Goal: Task Accomplishment & Management: Manage account settings

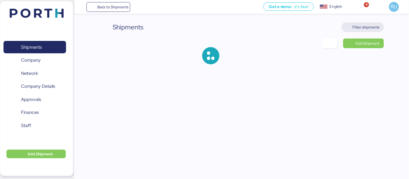
click at [357, 31] on span "Filter shipments" at bounding box center [363, 27] width 42 height 10
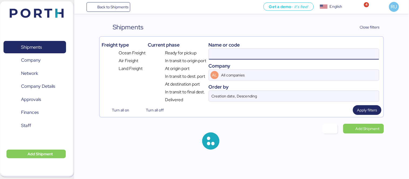
click at [279, 58] on input at bounding box center [294, 54] width 170 height 11
paste input "6428504380"
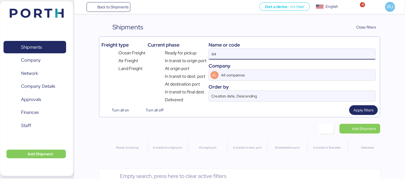
type input "6"
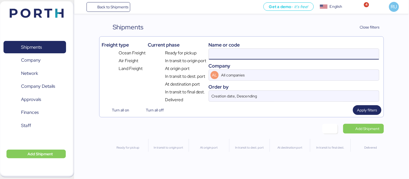
paste input "WQSI2508X01"
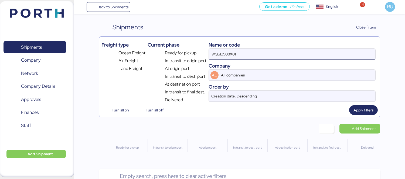
type input "WQSI2508X01"
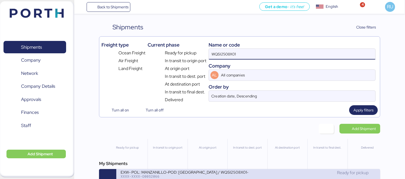
click at [239, 176] on div "XXXX-XXXX-O0052066" at bounding box center [185, 177] width 128 height 4
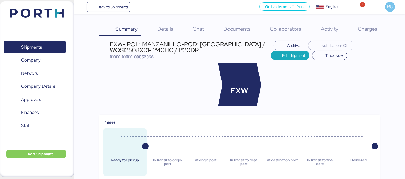
click at [369, 31] on span "Charges" at bounding box center [367, 28] width 19 height 7
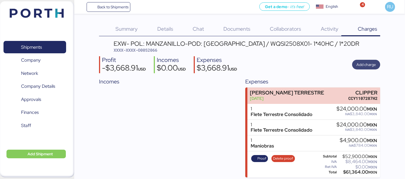
click at [362, 64] on span "Add charge" at bounding box center [365, 65] width 19 height 6
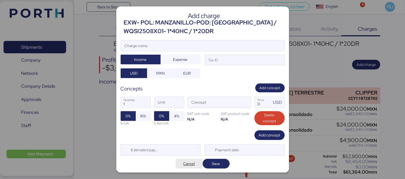
click at [185, 165] on span "Cancel" at bounding box center [189, 164] width 12 height 6
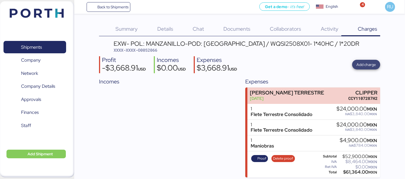
click at [363, 61] on span "Add charge" at bounding box center [365, 65] width 19 height 8
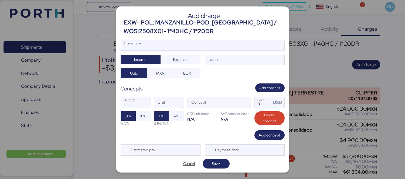
click at [195, 47] on input "Charge name" at bounding box center [202, 45] width 163 height 11
type input "DEMORAS"
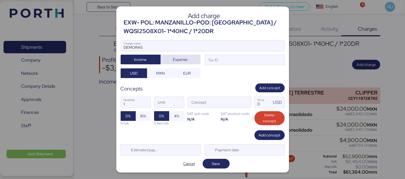
click at [185, 56] on span "Expense" at bounding box center [180, 60] width 31 height 8
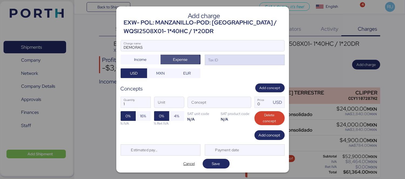
click at [222, 60] on div "Tax ID" at bounding box center [245, 60] width 80 height 11
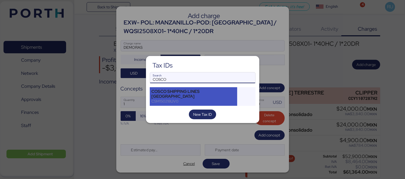
type input "COSCO"
click at [222, 94] on div "COSCO SHIPPING LINES [GEOGRAPHIC_DATA]" at bounding box center [194, 94] width 84 height 10
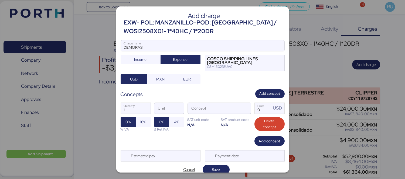
click at [250, 110] on div "1 Quantity Unit Concept 0 Price USD 0% 16% % IVA 0% 4% % Ret IVA SAT unit code …" at bounding box center [203, 117] width 164 height 38
click at [245, 109] on span "button" at bounding box center [245, 109] width 11 height 11
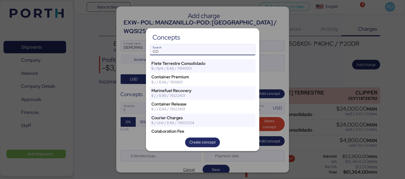
type input "C"
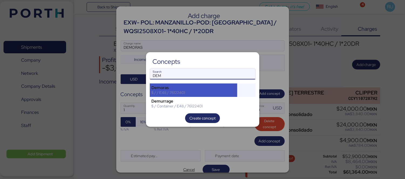
type input "DEM"
click at [205, 94] on div "$ / / E48 / 76122401" at bounding box center [194, 92] width 84 height 5
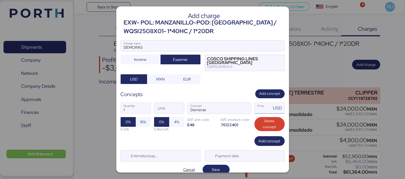
click at [257, 108] on input "Price USD" at bounding box center [263, 108] width 17 height 11
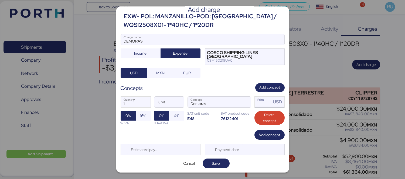
type input "0"
type input "837"
click at [214, 166] on span "Save" at bounding box center [216, 164] width 8 height 6
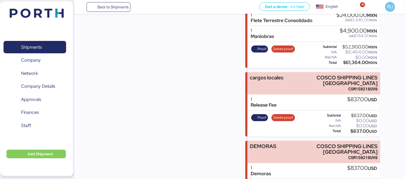
scroll to position [140, 0]
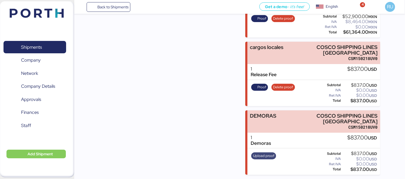
click at [257, 158] on span "Upload proof" at bounding box center [263, 156] width 21 height 6
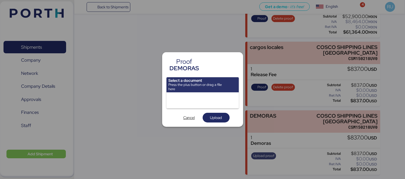
scroll to position [0, 0]
click at [188, 119] on span "Cancel" at bounding box center [189, 118] width 12 height 6
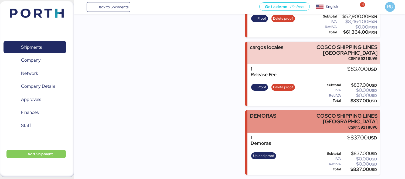
click at [291, 131] on div "DEMORAS COSCO SHIPPING LINES [GEOGRAPHIC_DATA] CSM150218UV0" at bounding box center [313, 122] width 133 height 22
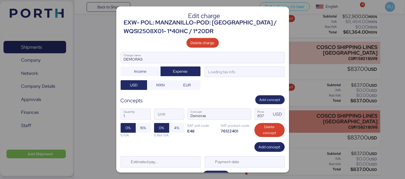
scroll to position [0, 0]
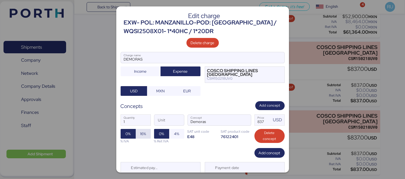
click at [145, 131] on span "16%" at bounding box center [143, 134] width 6 height 6
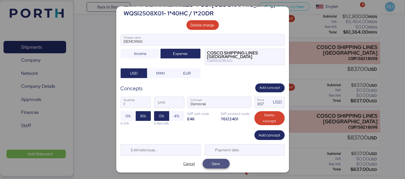
click at [221, 166] on span "Save" at bounding box center [216, 164] width 18 height 8
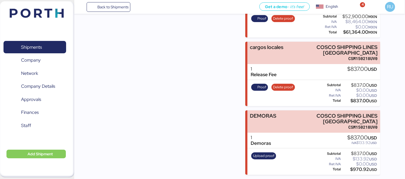
scroll to position [0, 0]
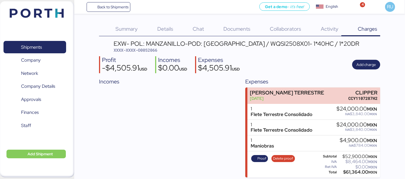
click at [148, 50] on span "XXXX-XXXX-O0052066" at bounding box center [136, 49] width 44 height 5
copy span "O0052066"
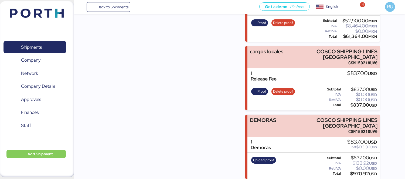
scroll to position [140, 0]
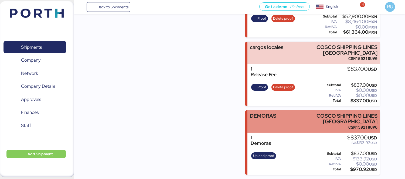
click at [295, 118] on div "DEMORAS COSCO SHIPPING LINES [GEOGRAPHIC_DATA] CSM150218UV0" at bounding box center [313, 122] width 133 height 22
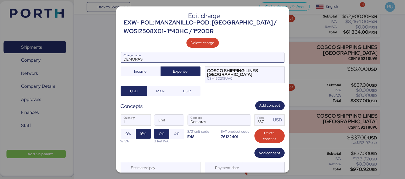
click at [173, 56] on input "DEMORAS" at bounding box center [202, 57] width 163 height 11
type input "D"
type input "b"
type input "O"
type input "Cargos en ORIGEN"
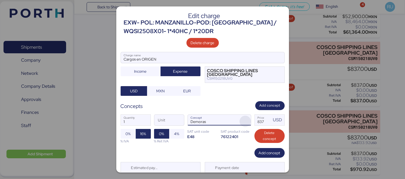
click at [242, 120] on span "button" at bounding box center [245, 121] width 11 height 11
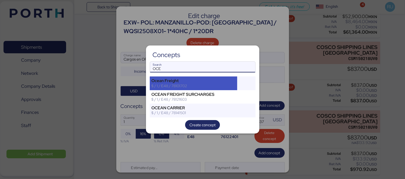
type input "OCE"
click at [211, 80] on div "Ocean Freight" at bounding box center [194, 81] width 84 height 5
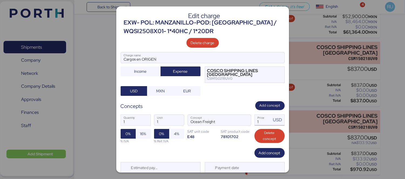
click at [255, 121] on input "1" at bounding box center [263, 120] width 17 height 11
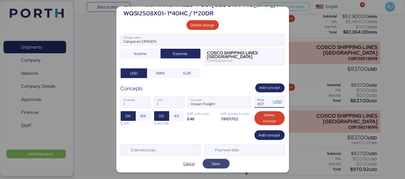
type input "837"
click at [216, 164] on span "Save" at bounding box center [216, 164] width 8 height 6
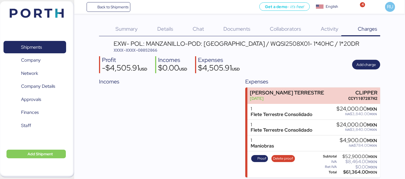
scroll to position [140, 0]
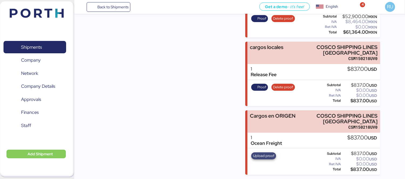
click at [266, 155] on span "Upload proof" at bounding box center [263, 156] width 21 height 6
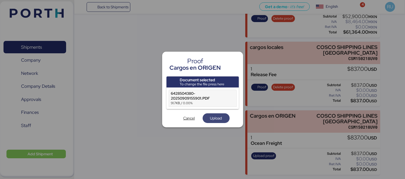
click at [216, 117] on span "Upload" at bounding box center [216, 118] width 12 height 6
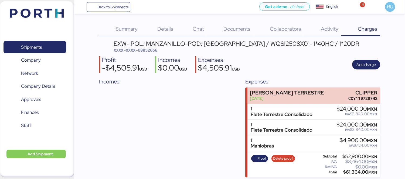
click at [145, 46] on div "EXW- POL: MANZANILLO-POD: [GEOGRAPHIC_DATA] / WQSI2508X01- 1*40HC / 1*20DR" at bounding box center [237, 44] width 246 height 6
click at [147, 50] on span "XXXX-XXXX-O0052066" at bounding box center [136, 49] width 44 height 5
copy span "O0052066"
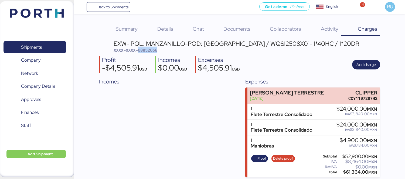
click at [47, 15] on img at bounding box center [37, 13] width 54 height 9
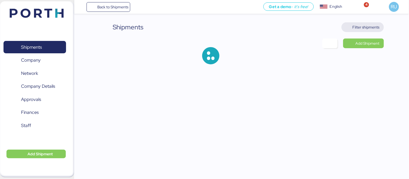
click at [362, 26] on span "Filter shipments" at bounding box center [366, 27] width 27 height 6
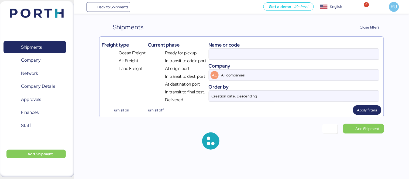
click at [298, 60] on div "Name or code Company AL All companies Order by Creation date, Descending" at bounding box center [294, 71] width 171 height 64
click at [295, 55] on input at bounding box center [294, 54] width 170 height 11
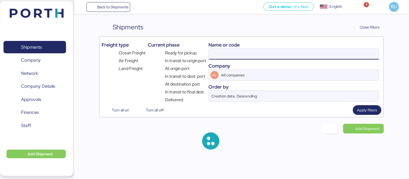
paste input "ADME255749"
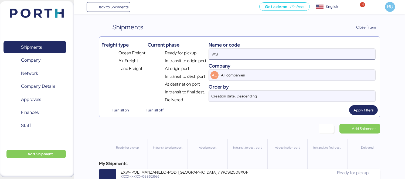
type input "W"
paste input "ADME255749"
type input "ADME255749"
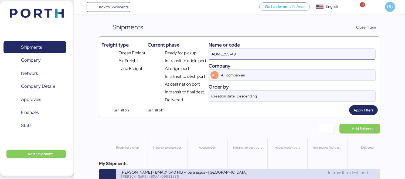
click at [246, 175] on div "[PERSON_NAME] - BMA // 1x40 HQ // paranagua - [GEOGRAPHIC_DATA] // MBL: PENDIEN…" at bounding box center [185, 172] width 128 height 5
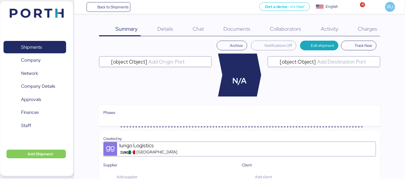
click at [364, 26] on span "Charges" at bounding box center [367, 28] width 19 height 7
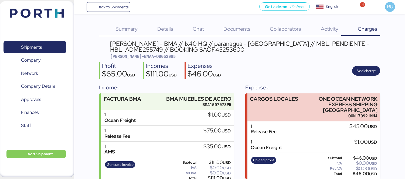
scroll to position [9, 0]
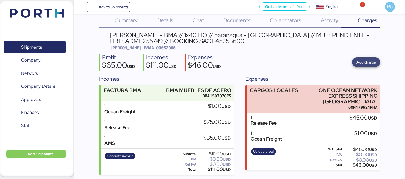
click at [358, 61] on span "Add charge" at bounding box center [365, 62] width 19 height 6
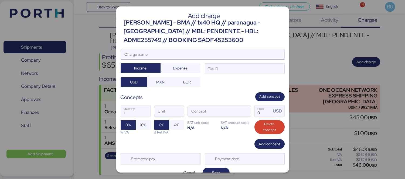
click at [228, 56] on input "Charge name" at bounding box center [202, 54] width 163 height 11
click at [183, 66] on span "Expense" at bounding box center [180, 68] width 15 height 6
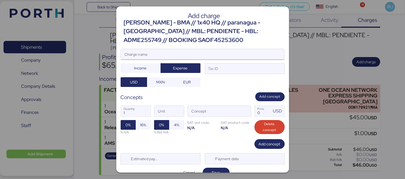
click at [202, 57] on input "Charge name" at bounding box center [202, 54] width 163 height 11
type input "PROFIT"
click at [240, 115] on span "button" at bounding box center [245, 112] width 11 height 11
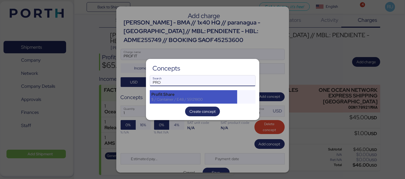
type input "PRO"
click at [212, 98] on div "$ / Container / E48 / 55121800" at bounding box center [194, 99] width 84 height 5
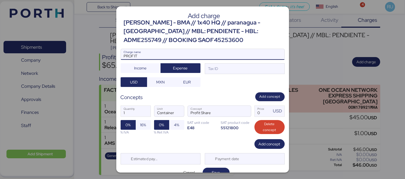
click at [162, 55] on input "PROFIT" at bounding box center [202, 54] width 163 height 11
type input "PROFIT SHERE"
click at [217, 69] on div "Tax ID" at bounding box center [245, 68] width 80 height 11
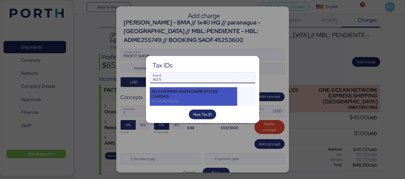
type input "AD S"
click at [217, 96] on div "AD SHIPPING AGENCIAMENTO DE CARGAS" at bounding box center [194, 94] width 84 height 10
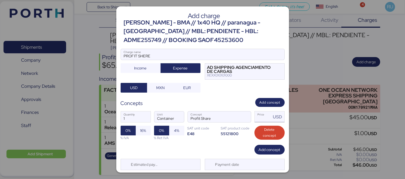
click at [264, 118] on input "Price USD" at bounding box center [263, 117] width 17 height 11
type input "0"
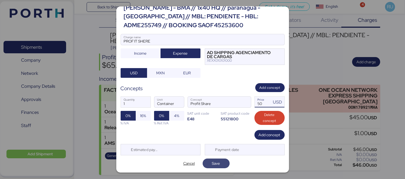
type input "50"
click at [212, 163] on span "Save" at bounding box center [216, 164] width 8 height 6
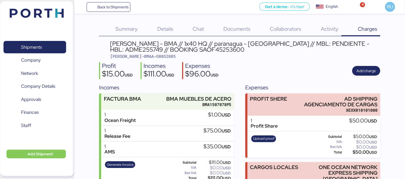
scroll to position [67, 0]
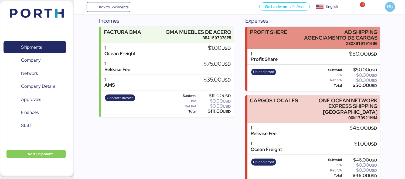
click at [282, 39] on div "PROFIT SHERE" at bounding box center [268, 37] width 37 height 17
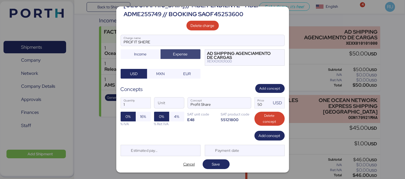
scroll to position [26, 0]
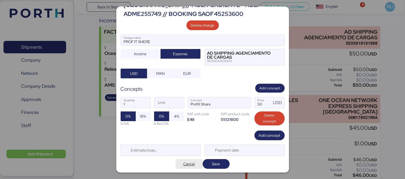
click at [188, 167] on span "Cancel" at bounding box center [189, 164] width 12 height 6
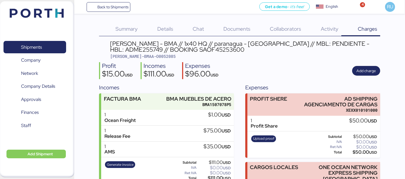
scroll to position [67, 0]
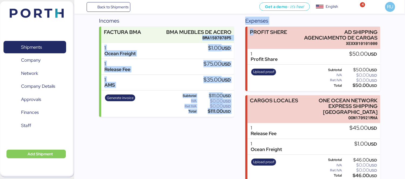
drag, startPoint x: 254, startPoint y: 36, endPoint x: 238, endPoint y: 26, distance: 18.9
click at [238, 26] on div "Incomes FACTURA BMA BMA MUEBLES [PERSON_NAME] BMA1507078P5 1 Ocean Freight $1.0…" at bounding box center [239, 99] width 281 height 165
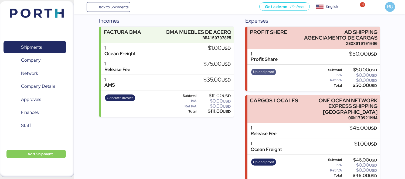
click at [265, 74] on span "Upload proof" at bounding box center [263, 72] width 21 height 6
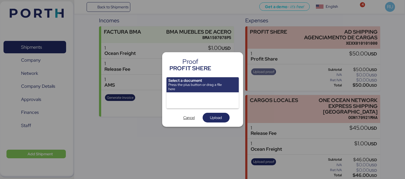
scroll to position [0, 0]
drag, startPoint x: 389, startPoint y: 99, endPoint x: 383, endPoint y: 98, distance: 6.3
click at [389, 99] on div at bounding box center [202, 89] width 405 height 179
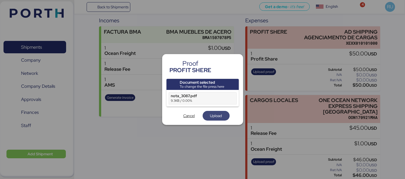
click at [221, 115] on span "Upload" at bounding box center [216, 116] width 12 height 6
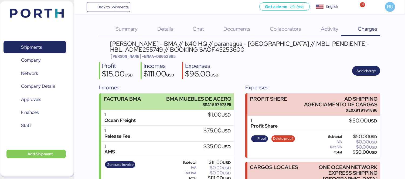
click at [149, 100] on div "FACTURA BMA BMA MUEBLES [PERSON_NAME] BMA1507078P5" at bounding box center [167, 102] width 133 height 16
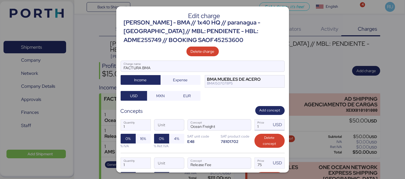
click at [264, 125] on input "1" at bounding box center [263, 125] width 17 height 11
click at [401, 103] on div at bounding box center [202, 89] width 405 height 179
click at [261, 124] on input "2" at bounding box center [263, 125] width 17 height 11
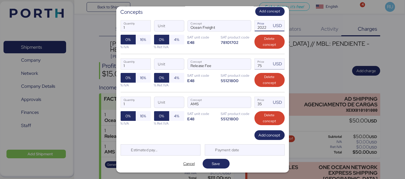
scroll to position [100, 0]
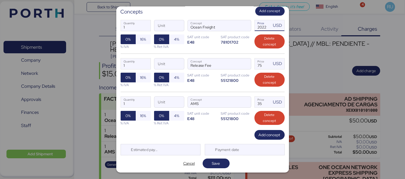
type input "2022"
click at [217, 158] on div "Edit charge [PERSON_NAME] - BMA // 1x40 HQ // paranagua - [GEOGRAPHIC_DATA] // …" at bounding box center [202, 89] width 173 height 166
click at [217, 159] on span "Save" at bounding box center [216, 164] width 27 height 10
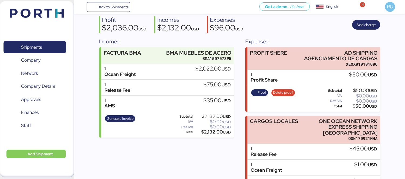
scroll to position [46, 0]
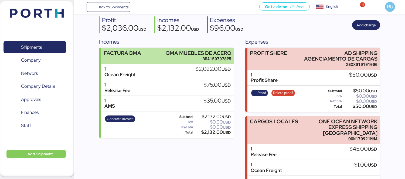
click at [154, 57] on div "FACTURA BMA BMA MUEBLES [PERSON_NAME] BMA1507078P5" at bounding box center [167, 56] width 133 height 16
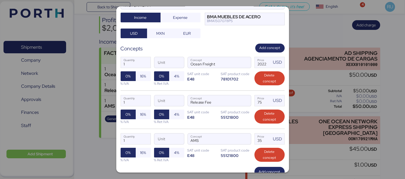
scroll to position [78, 0]
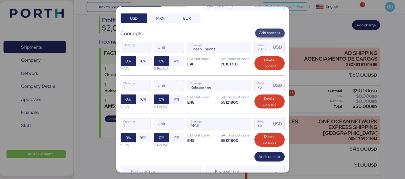
click at [262, 35] on span "Add concept" at bounding box center [270, 33] width 21 height 6
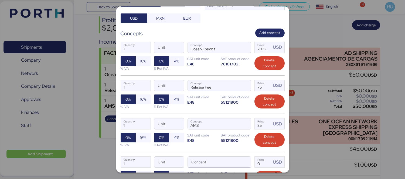
click at [223, 162] on input "Concept" at bounding box center [213, 162] width 50 height 11
type input "D"
click at [248, 162] on div "1 Quantity Unit Concept 0 Price USD 0% 16% % IVA 0% 4% % Ret IVA SAT unit code …" at bounding box center [203, 171] width 164 height 38
click at [241, 162] on span "button" at bounding box center [245, 163] width 11 height 11
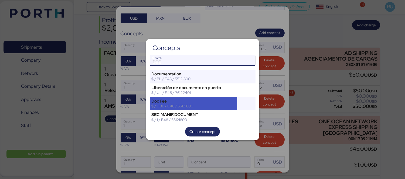
type input "DOC"
click at [219, 107] on div "$ / HBL / E48 / 55121800" at bounding box center [194, 106] width 84 height 5
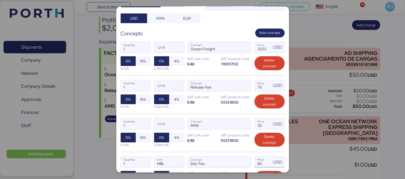
click at [264, 163] on input "60" at bounding box center [263, 162] width 17 height 11
type input "6"
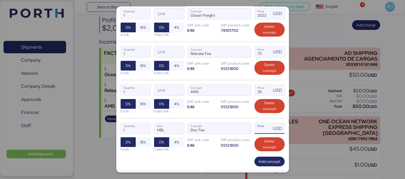
scroll to position [112, 0]
type input "0"
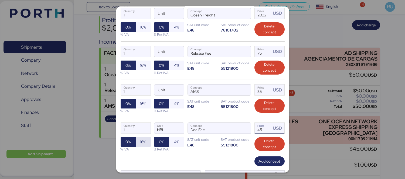
type input "45"
click at [145, 140] on span "16%" at bounding box center [143, 142] width 6 height 6
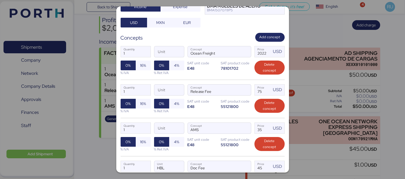
scroll to position [73, 0]
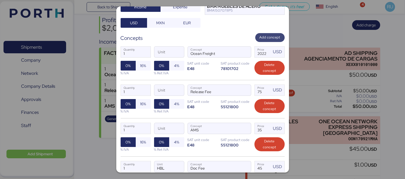
click at [265, 40] on span "Add concept" at bounding box center [270, 38] width 21 height 6
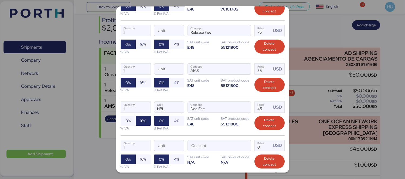
scroll to position [135, 0]
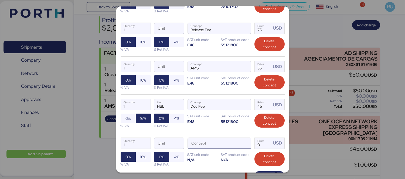
click at [231, 146] on input "Concept" at bounding box center [213, 143] width 50 height 11
click at [245, 143] on span "button" at bounding box center [245, 144] width 11 height 11
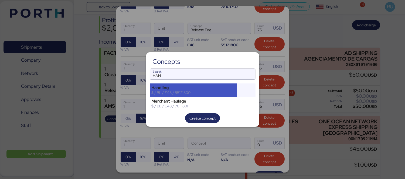
type input "HAN"
click at [215, 95] on div "$ / BL / E48 / 55121800" at bounding box center [194, 92] width 84 height 5
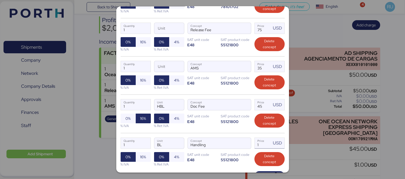
click at [265, 139] on input "1" at bounding box center [263, 143] width 17 height 11
type input "35"
click at [146, 158] on span "16%" at bounding box center [143, 157] width 15 height 10
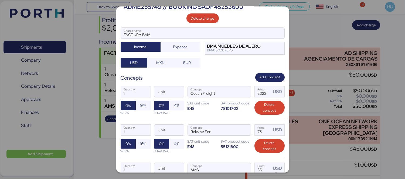
scroll to position [28, 0]
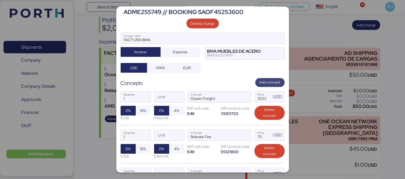
click at [266, 81] on span "Add concept" at bounding box center [270, 83] width 21 height 6
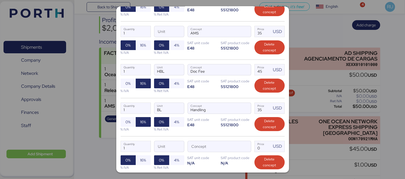
scroll to position [182, 0]
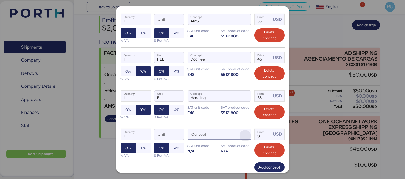
click at [244, 131] on span "button" at bounding box center [245, 135] width 11 height 11
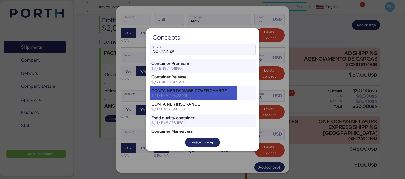
type input "CONTAINER"
click at [210, 93] on div "CONTAINER DAMAGE COVER CHARGE" at bounding box center [194, 90] width 84 height 5
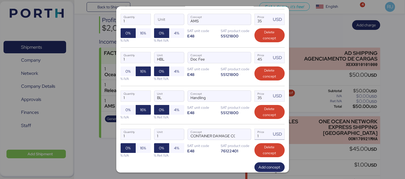
click at [265, 138] on input "1" at bounding box center [263, 134] width 17 height 11
type input "35"
click at [141, 149] on span "16%" at bounding box center [143, 148] width 6 height 6
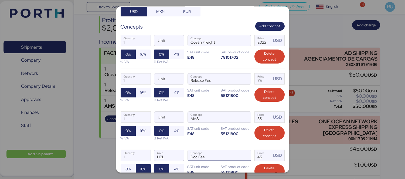
scroll to position [72, 0]
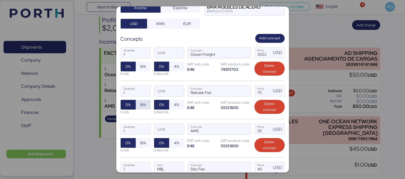
click at [144, 104] on span "16%" at bounding box center [143, 105] width 6 height 6
click at [144, 142] on span "16%" at bounding box center [143, 143] width 6 height 6
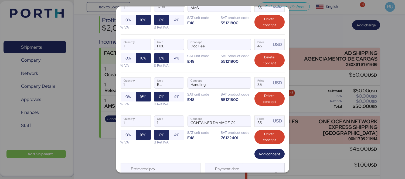
scroll to position [215, 0]
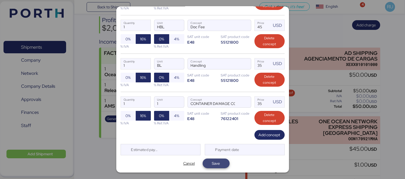
click at [220, 161] on span "Save" at bounding box center [216, 164] width 18 height 8
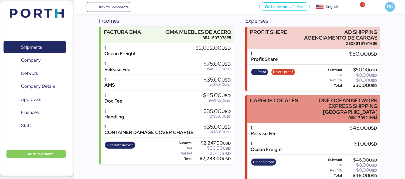
scroll to position [0, 0]
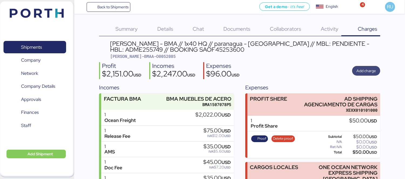
click at [367, 69] on span "Add charge" at bounding box center [365, 71] width 19 height 6
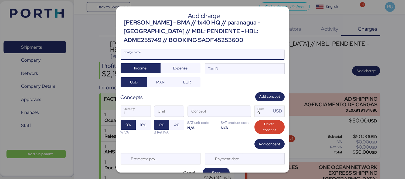
click at [249, 55] on input "Charge name" at bounding box center [202, 54] width 163 height 11
type input "CAAT"
click at [186, 68] on span "Expense" at bounding box center [180, 68] width 15 height 6
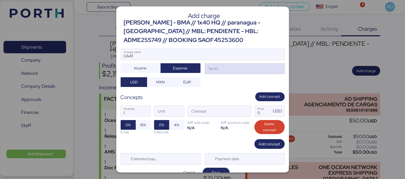
click at [220, 74] on div "Tax ID" at bounding box center [245, 68] width 80 height 11
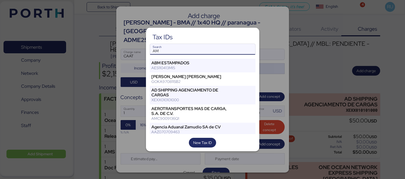
type input "A"
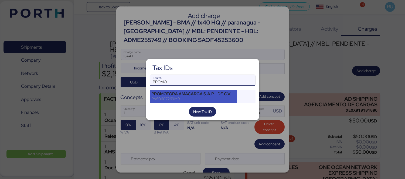
type input "PROMO"
click at [205, 91] on div "PROMOTORA AMACARGA S.A.P.I. DE C.V. PAS0607269M9" at bounding box center [194, 96] width 88 height 13
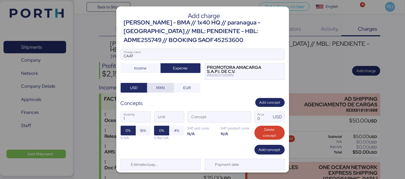
click at [161, 88] on span "MXN" at bounding box center [160, 88] width 8 height 6
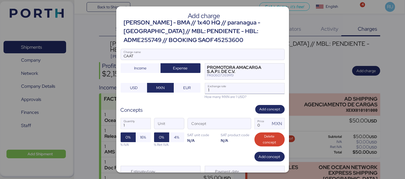
click at [216, 90] on input "1" at bounding box center [244, 88] width 79 height 11
type input "18.3"
click at [241, 126] on span "button" at bounding box center [245, 125] width 11 height 11
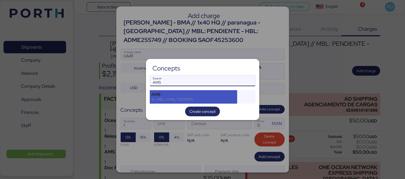
type input "AMS"
click at [223, 93] on div "AMS" at bounding box center [194, 94] width 84 height 5
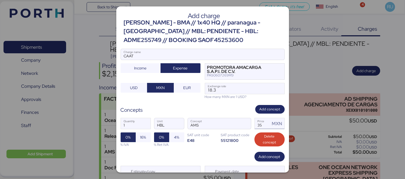
click at [258, 123] on input "35" at bounding box center [263, 123] width 16 height 11
type input "3"
type input "60"
click at [146, 136] on span "16%" at bounding box center [143, 138] width 15 height 10
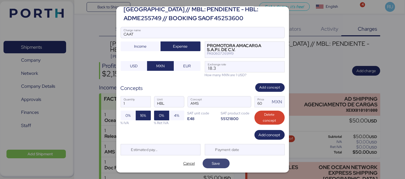
click at [220, 160] on span "Save" at bounding box center [216, 164] width 18 height 8
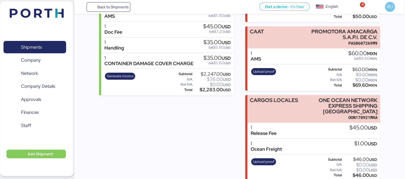
scroll to position [0, 0]
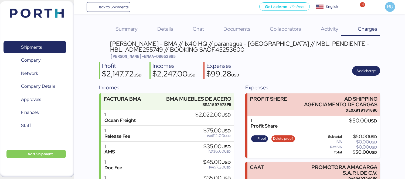
click at [51, 13] on img at bounding box center [37, 13] width 54 height 9
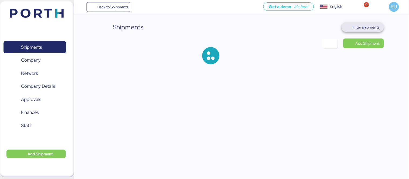
click at [357, 30] on span "Filter shipments" at bounding box center [366, 27] width 27 height 6
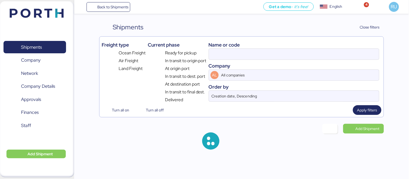
click at [284, 61] on div "Name or code Company AL All companies Order by Creation date, Descending" at bounding box center [294, 71] width 171 height 64
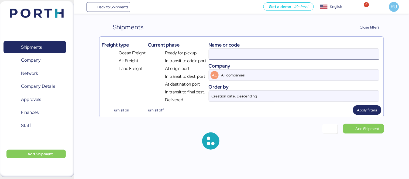
click at [279, 55] on input at bounding box center [294, 54] width 170 height 11
paste input "O0052066"
type input "O0052066"
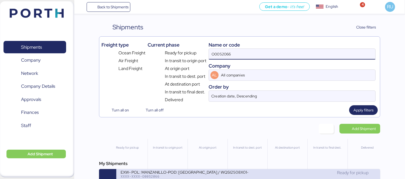
click at [247, 173] on div "EXW- POL: MANZANILLO-POD: [GEOGRAPHIC_DATA] / WQSI2508X01- 1*40HC / 1*20DR" at bounding box center [185, 172] width 128 height 5
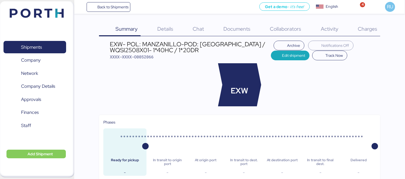
click at [359, 30] on span "Charges" at bounding box center [367, 28] width 19 height 7
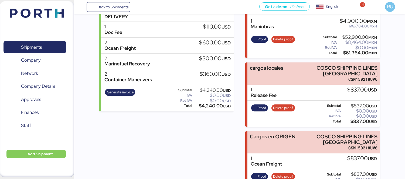
scroll to position [140, 0]
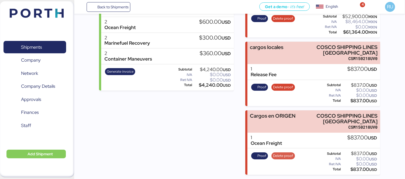
click at [282, 156] on span "Delete proof" at bounding box center [283, 156] width 20 height 6
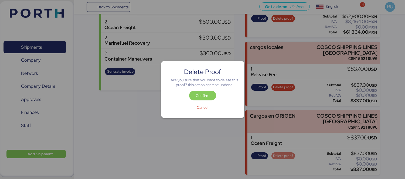
scroll to position [0, 0]
click at [200, 100] on span "Confirm" at bounding box center [202, 96] width 27 height 10
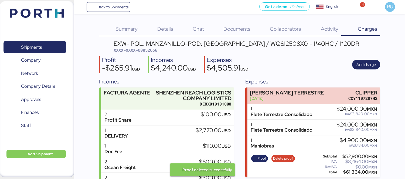
scroll to position [140, 0]
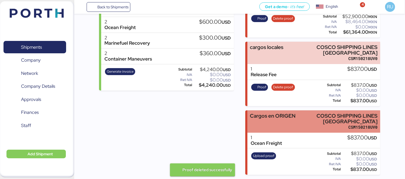
click at [287, 121] on div "Cargos en ORIGEN" at bounding box center [273, 121] width 46 height 17
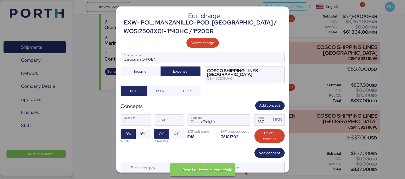
scroll to position [18, 0]
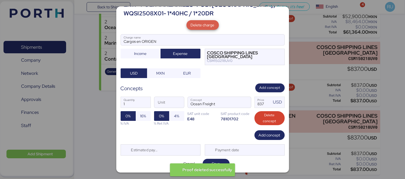
click at [203, 26] on span "Delete charge" at bounding box center [203, 25] width 24 height 6
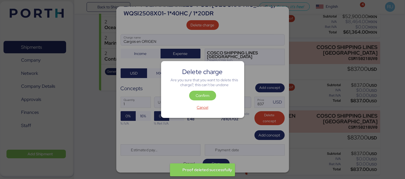
click at [174, 96] on div "Confirm" at bounding box center [203, 97] width 72 height 12
click at [208, 97] on span "Confirm" at bounding box center [203, 96] width 14 height 6
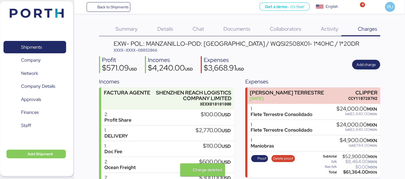
click at [387, 52] on div "Summary 0 Details 0 Chat 0 Documents 0 Collaborators 0 Activity 0 Charges 0 EXW…" at bounding box center [202, 123] width 405 height 247
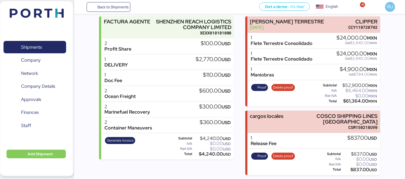
click at [150, 168] on div "Incomes FACTURA AGENTE SHENZHEN REACH LOGISTICS COMPANY LIMITED XEXX010101000 2…" at bounding box center [166, 90] width 135 height 169
